Goal: Find specific page/section: Find specific page/section

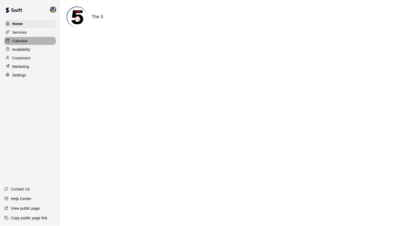
click at [26, 44] on div "Calendar" at bounding box center [30, 41] width 52 height 8
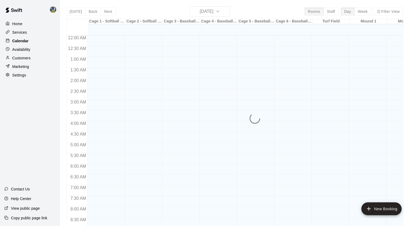
scroll to position [300, 0]
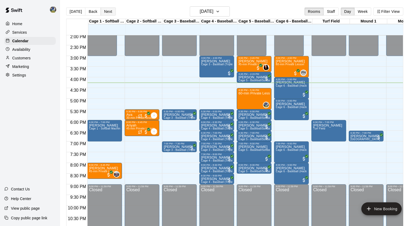
click at [106, 11] on button "Next" at bounding box center [108, 11] width 15 height 8
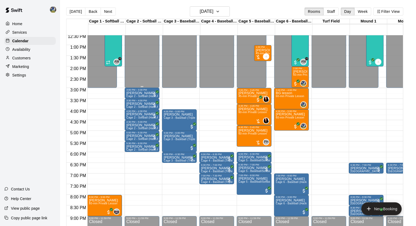
scroll to position [268, 0]
click at [110, 14] on button "Next" at bounding box center [108, 11] width 15 height 8
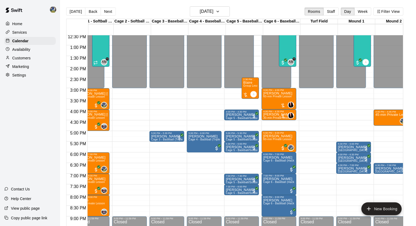
scroll to position [0, 14]
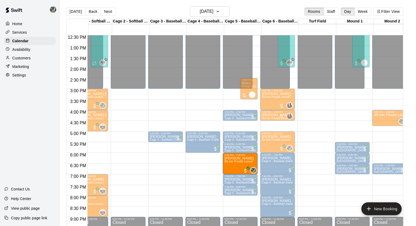
drag, startPoint x: 98, startPoint y: 160, endPoint x: 237, endPoint y: 161, distance: 139.1
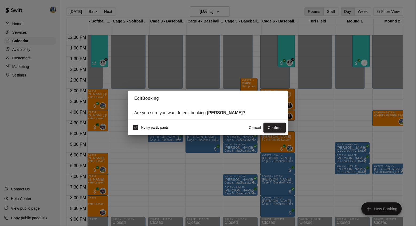
click at [272, 124] on button "Confirm" at bounding box center [274, 128] width 22 height 10
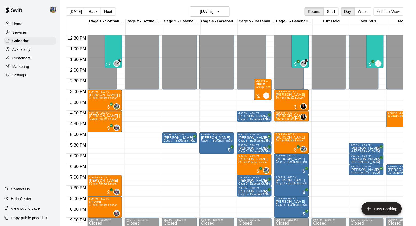
scroll to position [266, 0]
click at [101, 121] on span "60-min Private Lesson" at bounding box center [103, 119] width 29 height 3
click at [96, 138] on img "edit" at bounding box center [95, 136] width 6 height 6
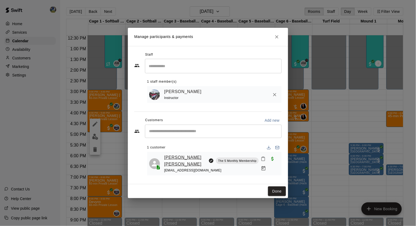
click at [177, 155] on link "[PERSON_NAME] [PERSON_NAME]" at bounding box center [185, 161] width 42 height 14
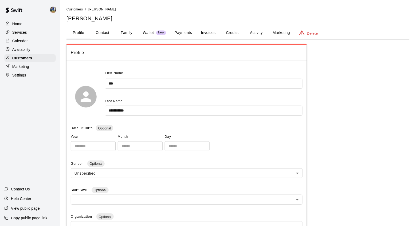
click at [250, 35] on button "Activity" at bounding box center [256, 32] width 24 height 13
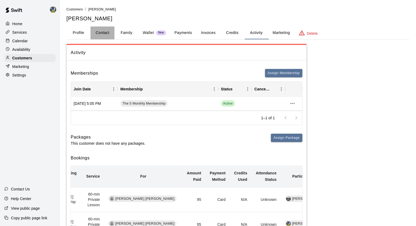
click at [106, 30] on button "Contact" at bounding box center [102, 32] width 24 height 13
select select "**"
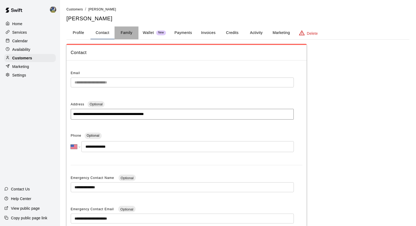
click at [123, 30] on button "Family" at bounding box center [127, 32] width 24 height 13
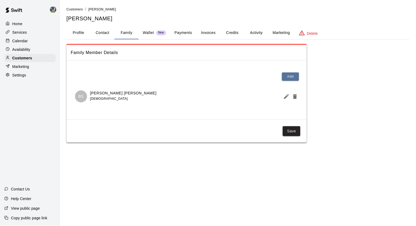
click at [99, 93] on p "[PERSON_NAME] [PERSON_NAME]" at bounding box center [123, 93] width 66 height 6
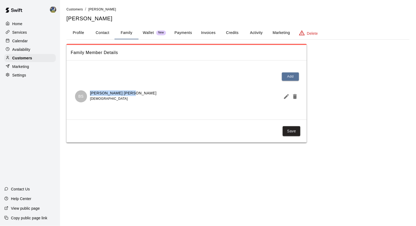
drag, startPoint x: 138, startPoint y: 94, endPoint x: 89, endPoint y: 94, distance: 49.1
click at [89, 94] on div "[PERSON_NAME] [DEMOGRAPHIC_DATA]" at bounding box center [186, 96] width 223 height 12
copy p "[PERSON_NAME] [PERSON_NAME]"
